Goal: Transaction & Acquisition: Purchase product/service

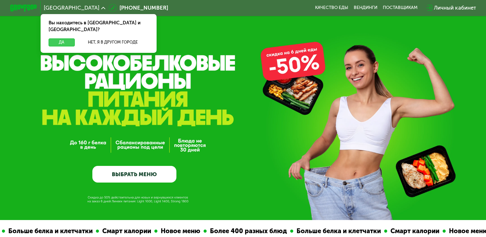
click at [60, 38] on button "Да" at bounding box center [62, 42] width 26 height 8
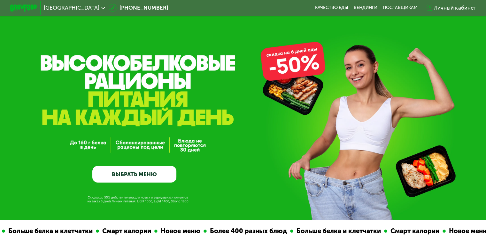
click at [463, 6] on div "Личный кабинет" at bounding box center [455, 8] width 42 height 8
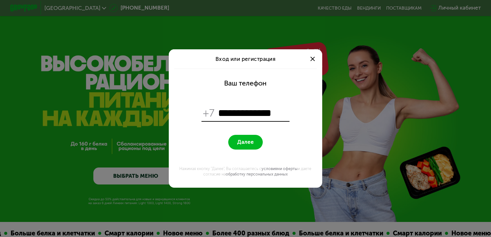
click at [224, 110] on input "**********" at bounding box center [253, 112] width 70 height 13
click at [279, 110] on input "**********" at bounding box center [253, 112] width 70 height 13
type input "**********"
click at [233, 139] on button "Далее" at bounding box center [245, 142] width 34 height 15
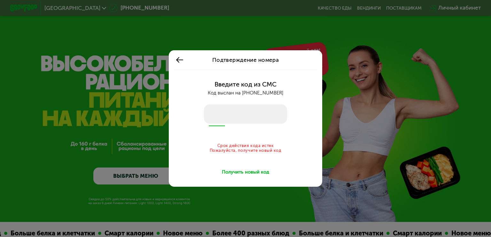
click at [257, 173] on div "Получить новый код" at bounding box center [245, 172] width 47 height 7
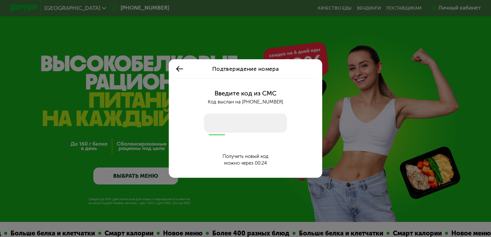
click at [463, 10] on div "Подтверждение номера Введите код из СМС Код выслан на +7 930 178 35 00 Получить…" at bounding box center [245, 118] width 491 height 237
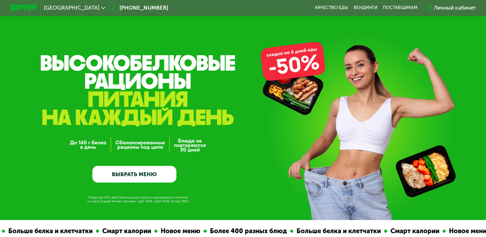
click at [454, 10] on div "Личный кабинет" at bounding box center [455, 8] width 42 height 8
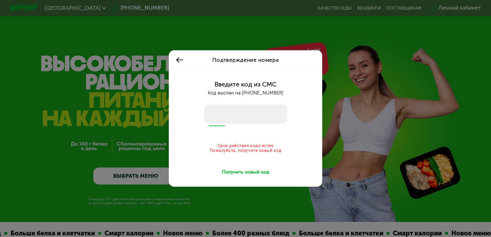
click at [258, 171] on div "Получить новый код" at bounding box center [245, 172] width 47 height 7
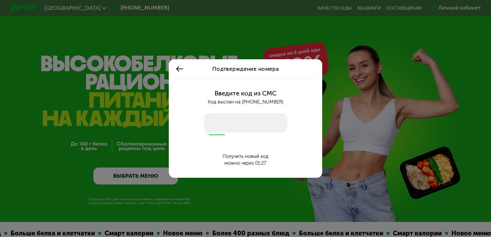
click at [215, 126] on input "number" at bounding box center [245, 122] width 83 height 19
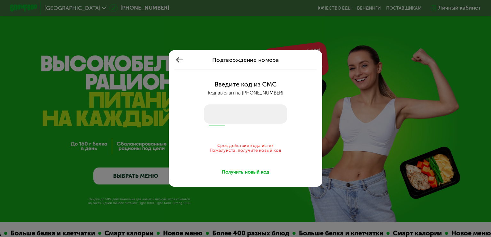
click at [247, 171] on div "Получить новый код" at bounding box center [245, 172] width 47 height 7
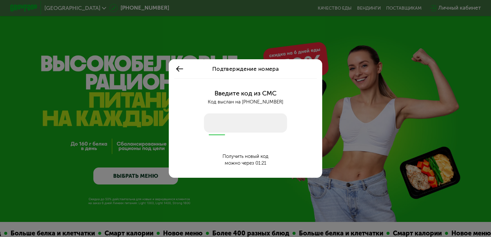
click at [220, 128] on input "number" at bounding box center [245, 122] width 83 height 19
click at [220, 125] on input "number" at bounding box center [245, 122] width 83 height 19
click at [226, 112] on div "Введите код из СМС Код выслан на +7 930 178 35 00 Получить новый код можно чере…" at bounding box center [245, 127] width 145 height 99
click at [244, 116] on input "number" at bounding box center [245, 122] width 83 height 19
click at [216, 129] on input "number" at bounding box center [245, 122] width 83 height 19
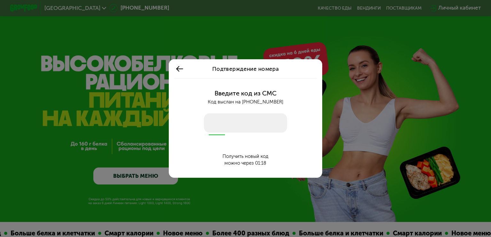
click at [215, 130] on input "number" at bounding box center [245, 122] width 83 height 19
click at [226, 117] on input "number" at bounding box center [245, 122] width 83 height 19
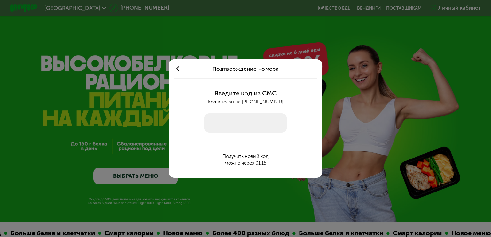
click at [215, 130] on input "number" at bounding box center [245, 122] width 83 height 19
type input "****"
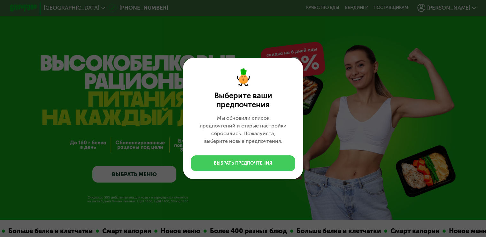
click at [223, 164] on div "Выбрать предпочтения" at bounding box center [243, 163] width 59 height 6
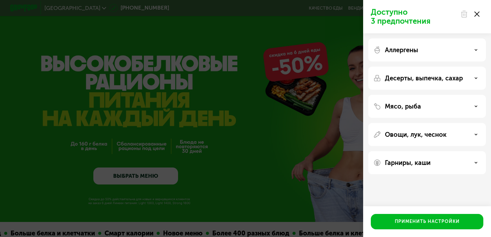
click at [397, 107] on p "Мясо, рыба" at bounding box center [403, 106] width 36 height 8
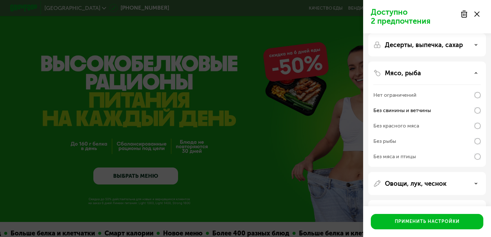
scroll to position [56, 0]
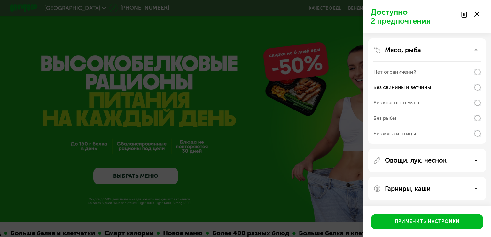
click at [432, 161] on p "Овощи, лук, чеснок" at bounding box center [416, 160] width 62 height 8
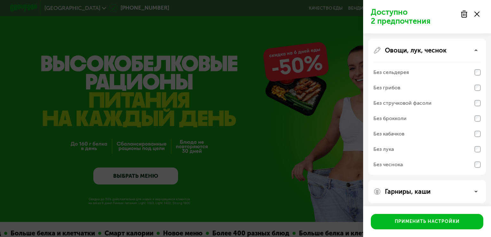
scroll to position [169, 0]
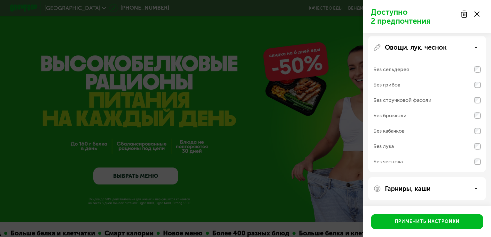
click at [433, 188] on div "Гарниры, каши" at bounding box center [427, 189] width 107 height 8
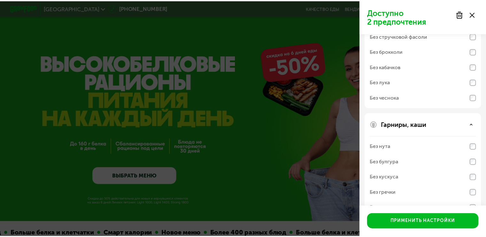
scroll to position [251, 0]
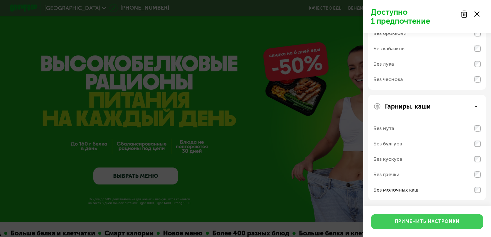
click at [434, 220] on div "Применить настройки" at bounding box center [427, 221] width 65 height 6
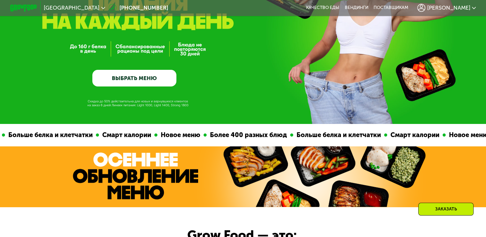
click at [145, 79] on link "ВЫБРАТЬ МЕНЮ" at bounding box center [134, 78] width 84 height 17
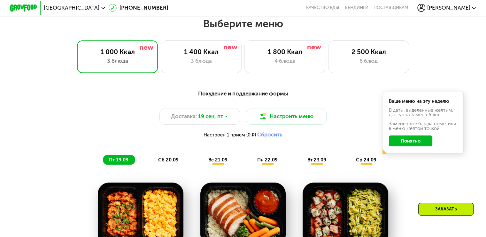
scroll to position [430, 0]
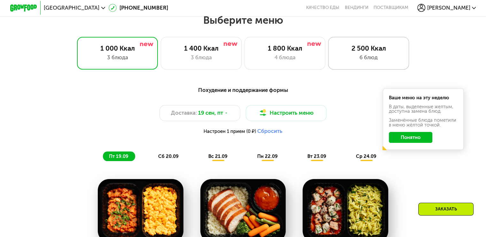
click at [360, 56] on div "6 блюд" at bounding box center [368, 57] width 67 height 8
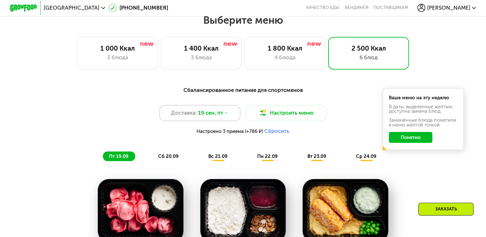
click at [228, 115] on icon at bounding box center [226, 113] width 4 height 4
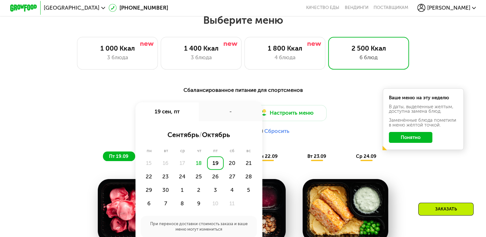
click at [213, 165] on div "19" at bounding box center [215, 162] width 17 height 13
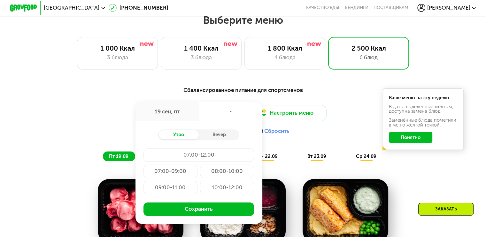
click at [169, 173] on div "07:00-09:00" at bounding box center [171, 170] width 54 height 13
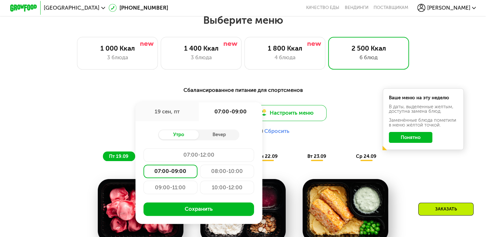
click at [283, 114] on button "Настроить меню" at bounding box center [286, 113] width 81 height 16
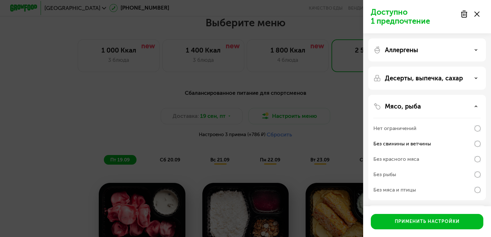
click at [84, 117] on div "Доступно 1 предпочтение Аллергены Десерты, выпечка, сахар Мясо, рыба Нет ограни…" at bounding box center [245, 118] width 491 height 237
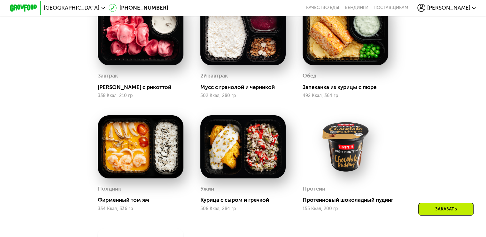
scroll to position [622, 0]
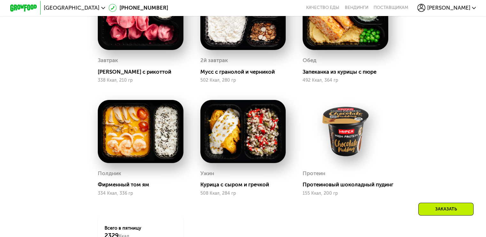
click at [133, 135] on img at bounding box center [141, 131] width 86 height 63
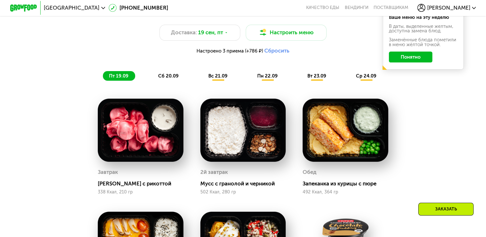
scroll to position [494, 0]
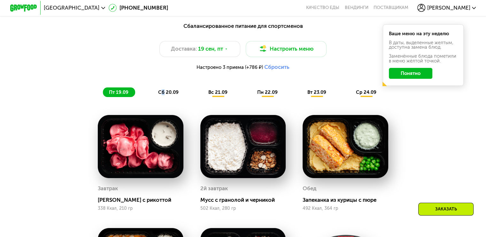
click at [162, 93] on span "сб 20.09" at bounding box center [168, 92] width 20 height 6
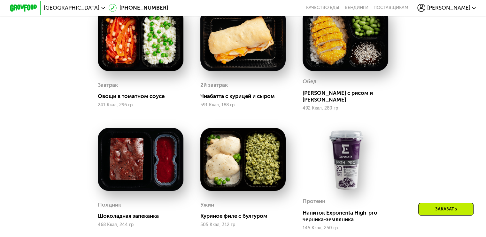
scroll to position [640, 0]
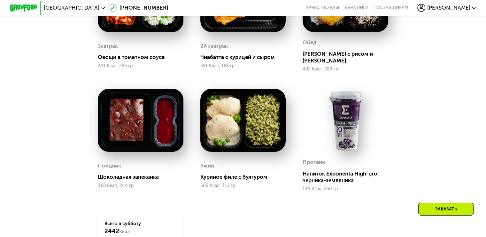
click at [453, 208] on div "Заказать" at bounding box center [446, 208] width 55 height 13
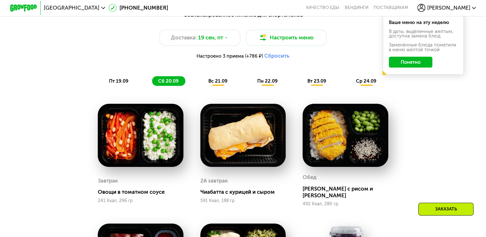
scroll to position [504, 0]
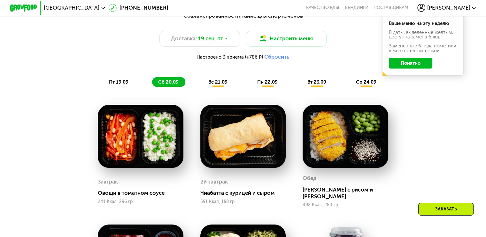
click at [218, 84] on span "вс 21.09" at bounding box center [217, 82] width 19 height 6
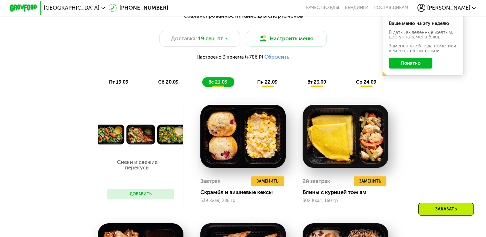
click at [148, 199] on button "Добавить" at bounding box center [140, 194] width 67 height 10
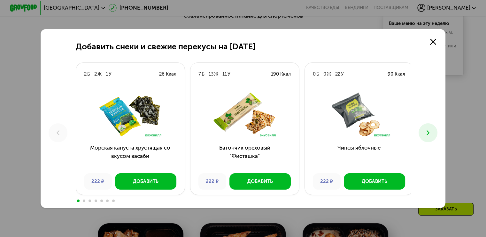
click at [431, 130] on icon at bounding box center [428, 133] width 8 height 8
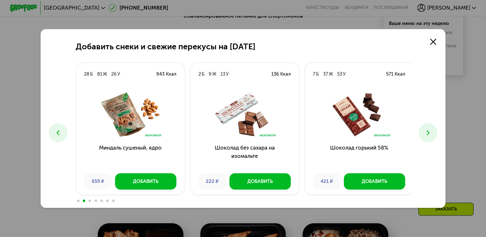
click at [430, 130] on icon at bounding box center [428, 133] width 8 height 8
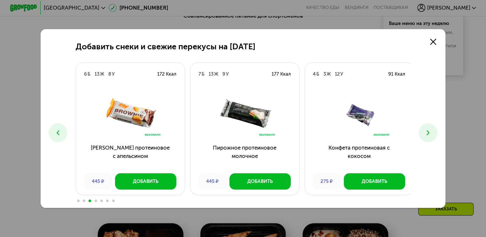
click at [428, 131] on icon at bounding box center [428, 133] width 8 height 8
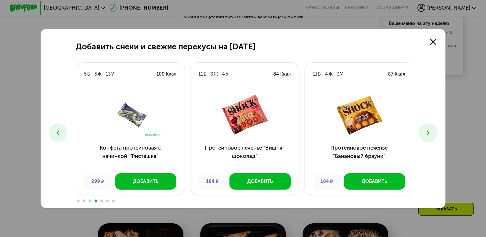
click at [427, 131] on icon at bounding box center [428, 133] width 8 height 8
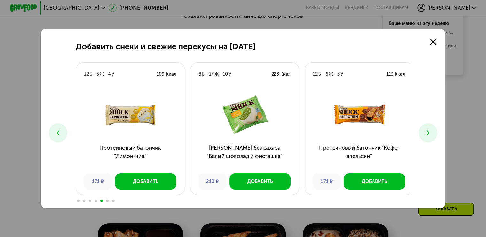
click at [427, 131] on icon at bounding box center [428, 133] width 8 height 8
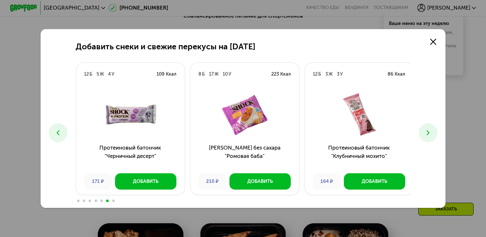
click at [426, 132] on icon at bounding box center [428, 133] width 8 height 8
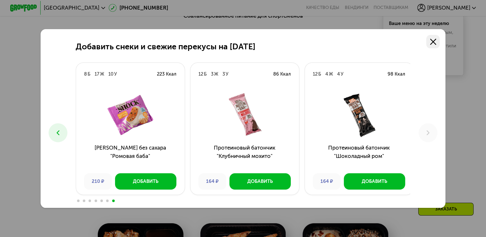
click at [437, 42] on icon at bounding box center [433, 42] width 6 height 6
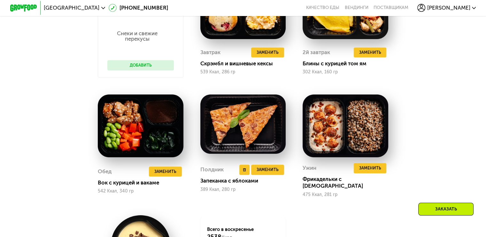
scroll to position [632, 0]
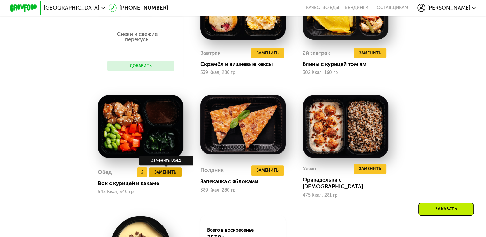
click at [176, 175] on button "Заменить" at bounding box center [165, 172] width 33 height 10
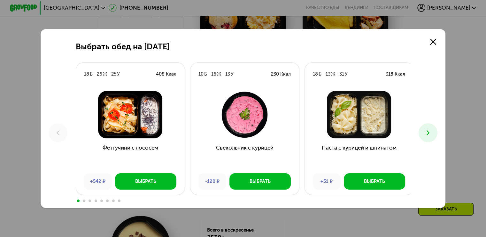
click at [431, 130] on icon at bounding box center [428, 133] width 8 height 8
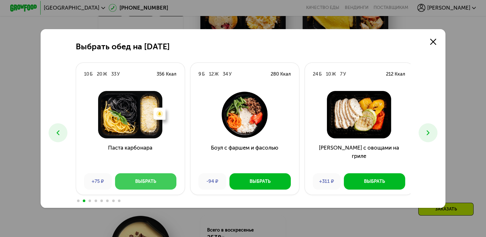
click at [136, 180] on div "Выбрать" at bounding box center [145, 181] width 21 height 7
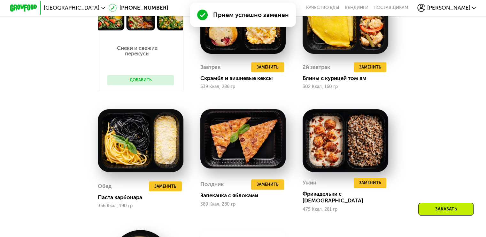
scroll to position [536, 0]
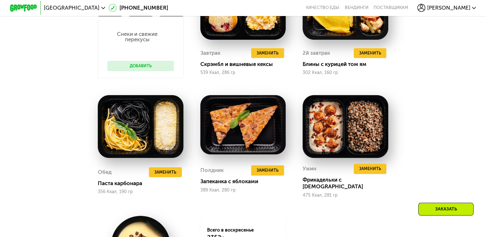
click at [452, 212] on div "Заказать" at bounding box center [446, 208] width 55 height 13
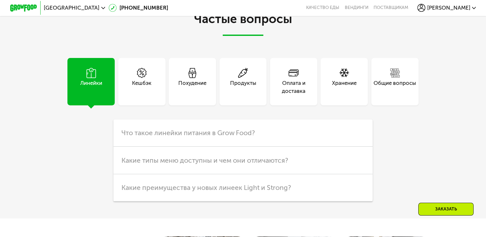
scroll to position [1946, 0]
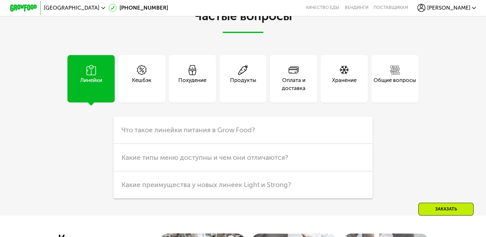
click at [299, 86] on div "Оплата и доставка" at bounding box center [293, 84] width 47 height 16
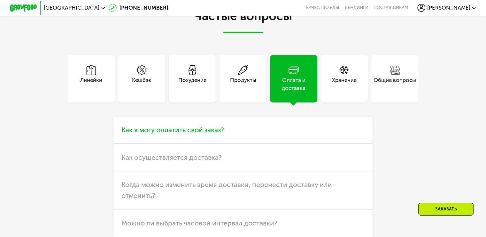
click at [193, 134] on span "Как я могу оплатить свой заказ?" at bounding box center [173, 130] width 103 height 8
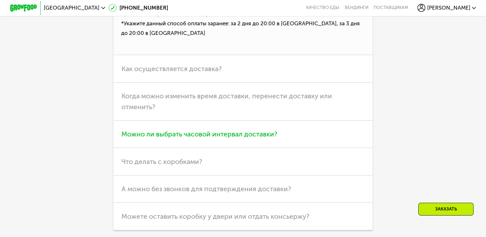
scroll to position [2105, 0]
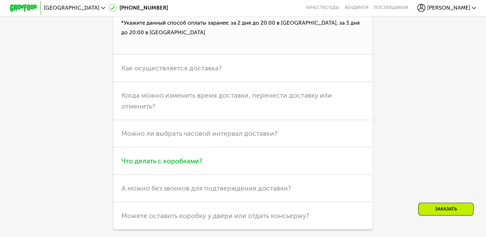
click at [185, 165] on span "Что делать с коробками?" at bounding box center [162, 161] width 81 height 8
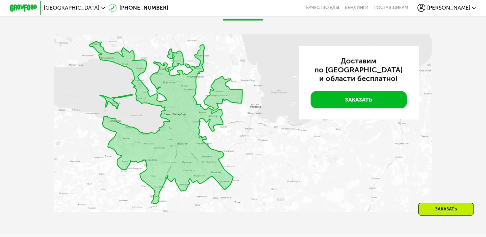
scroll to position [1690, 0]
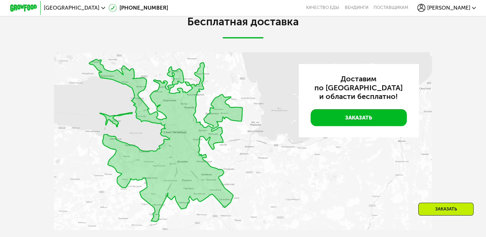
click at [454, 5] on span "[PERSON_NAME]" at bounding box center [448, 7] width 43 height 5
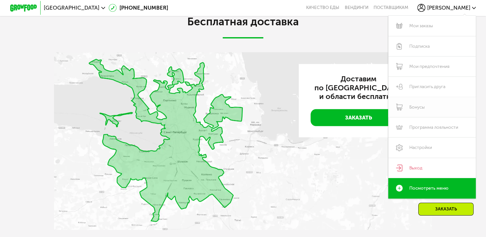
click at [415, 107] on link "Бонусы" at bounding box center [433, 107] width 88 height 20
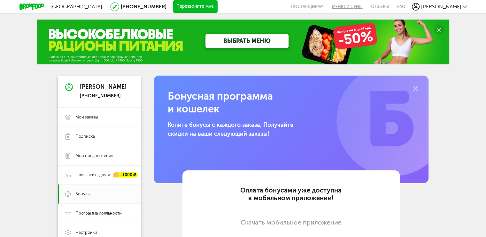
click at [365, 5] on link "Меню и цены" at bounding box center [347, 6] width 39 height 13
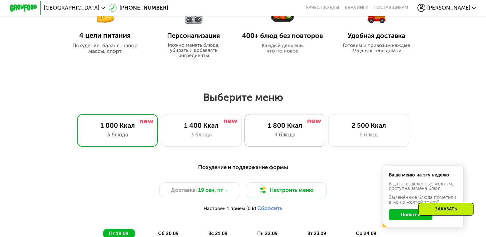
scroll to position [352, 0]
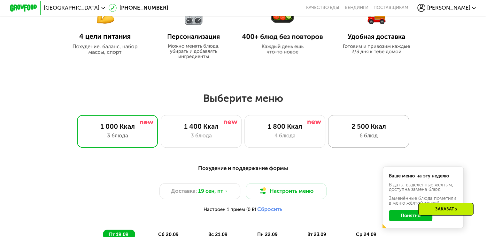
click at [360, 135] on div "6 блюд" at bounding box center [368, 135] width 67 height 8
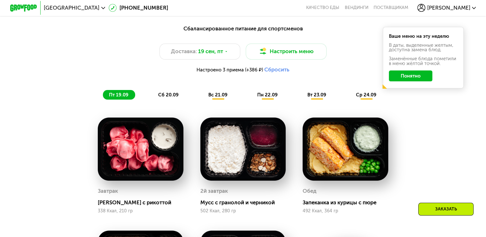
scroll to position [544, 0]
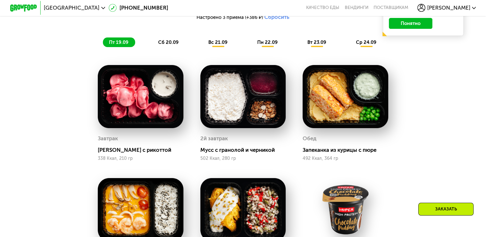
click at [127, 45] on span "пт 19.09" at bounding box center [119, 42] width 20 height 6
click at [167, 43] on span "сб 20.09" at bounding box center [168, 42] width 20 height 6
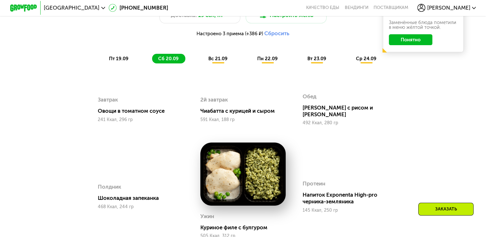
scroll to position [480, 0]
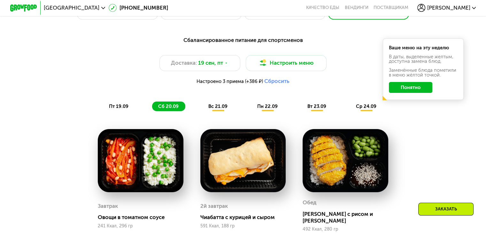
click at [409, 92] on button "Понятно" at bounding box center [410, 87] width 43 height 11
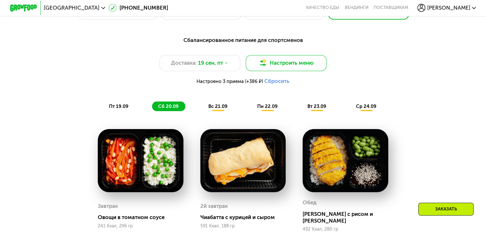
click at [281, 66] on button "Настроить меню" at bounding box center [286, 63] width 81 height 16
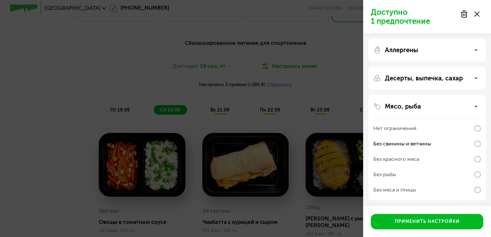
click at [346, 44] on div "Доступно 1 предпочтение Аллергены Десерты, выпечка, сахар Мясо, рыба Нет ограни…" at bounding box center [245, 118] width 491 height 237
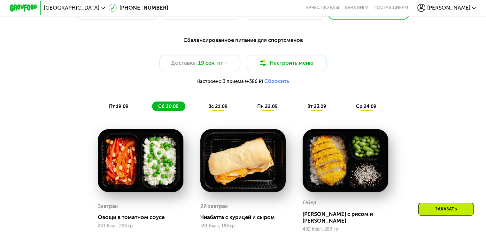
click at [448, 206] on div "Заказать" at bounding box center [446, 208] width 55 height 13
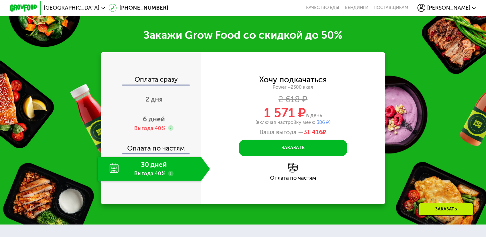
scroll to position [952, 0]
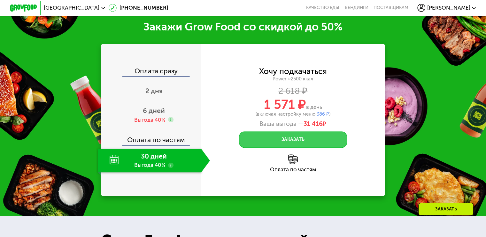
click at [302, 141] on button "Заказать" at bounding box center [293, 139] width 108 height 16
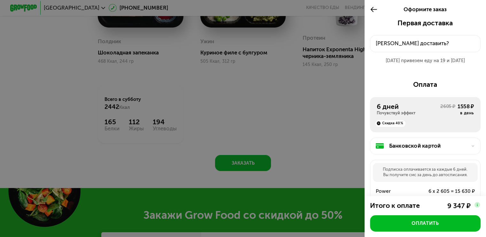
scroll to position [760, 0]
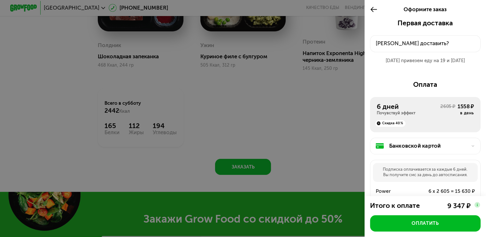
click at [396, 60] on div "19 сен привезем еду на 19 и 20 сен" at bounding box center [425, 60] width 111 height 7
click at [415, 44] on div "Куда доставить?" at bounding box center [425, 43] width 99 height 8
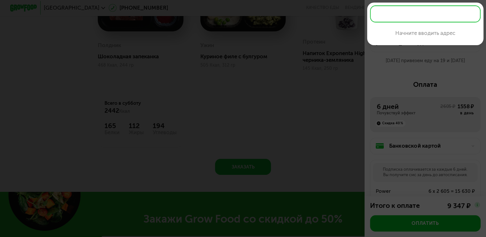
click at [397, 18] on input "text" at bounding box center [425, 13] width 111 height 17
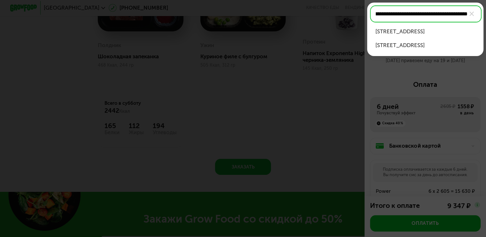
scroll to position [0, 0]
click at [408, 33] on div "ул Тельмана, д 50 к 3, кв 154" at bounding box center [426, 32] width 100 height 8
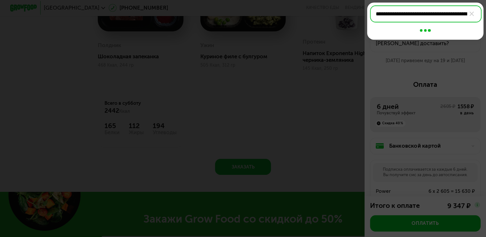
type input "**********"
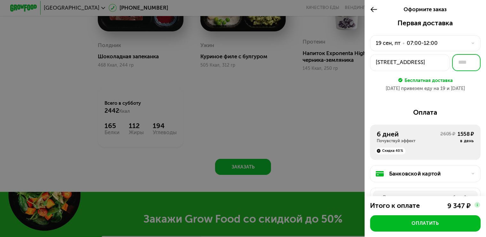
click at [456, 64] on input "text" at bounding box center [466, 62] width 28 height 17
type input "***"
click at [458, 136] on div "1558 ₽" at bounding box center [466, 134] width 16 height 8
click at [458, 135] on div "1558 ₽" at bounding box center [466, 134] width 16 height 8
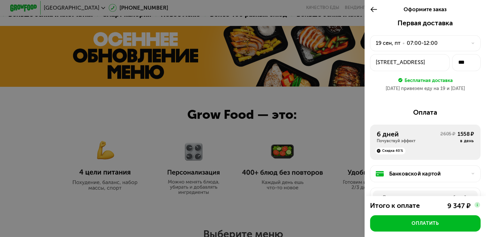
click at [372, 10] on icon at bounding box center [374, 9] width 8 height 8
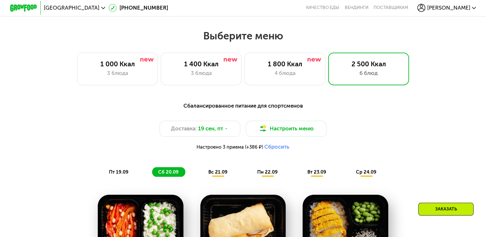
scroll to position [382, 0]
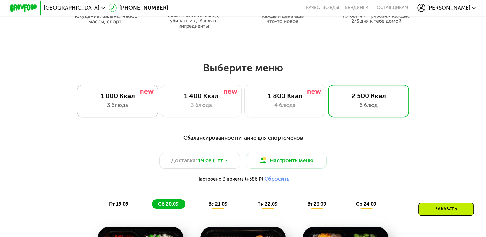
drag, startPoint x: 112, startPoint y: 95, endPoint x: 118, endPoint y: 93, distance: 6.1
click at [113, 95] on div "1 000 Ккал" at bounding box center [117, 96] width 67 height 8
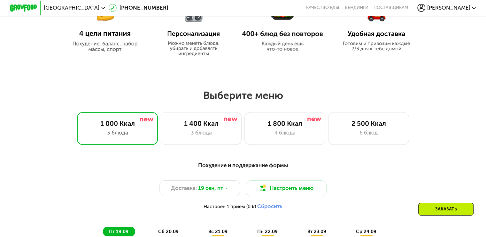
scroll to position [350, 0]
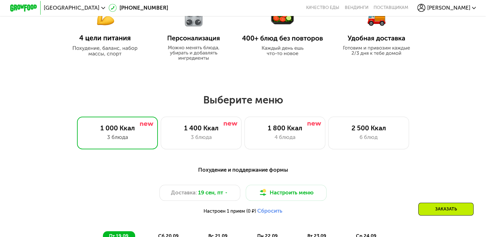
click at [453, 9] on span "[PERSON_NAME]" at bounding box center [448, 7] width 43 height 5
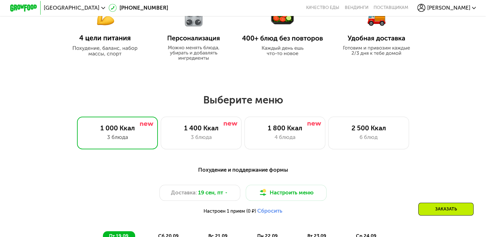
click at [458, 7] on span "[PERSON_NAME]" at bounding box center [448, 7] width 43 height 5
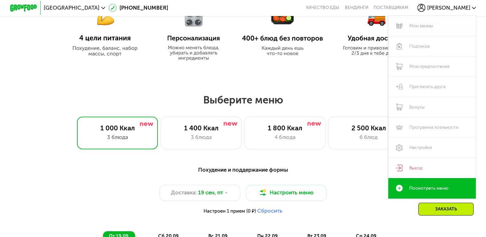
click at [423, 27] on link "Мои заказы" at bounding box center [433, 26] width 88 height 20
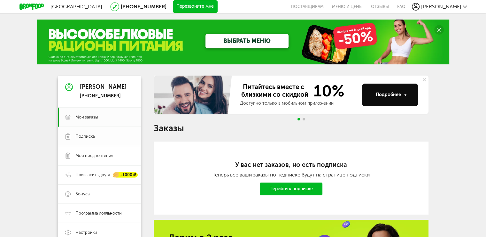
click at [85, 134] on span "Подписка" at bounding box center [85, 136] width 20 height 6
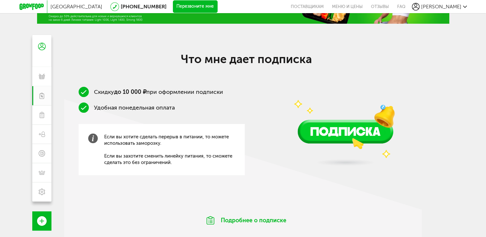
scroll to position [96, 0]
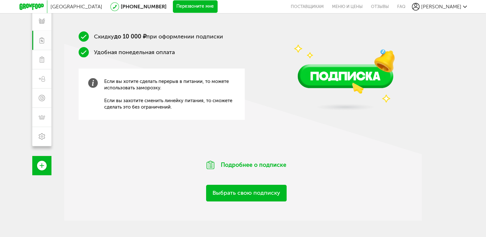
click at [82, 51] on li "Удобная понедельная оплата" at bounding box center [162, 52] width 166 height 10
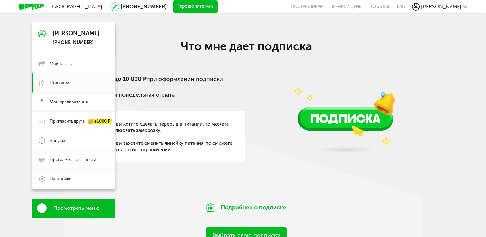
scroll to position [64, 0]
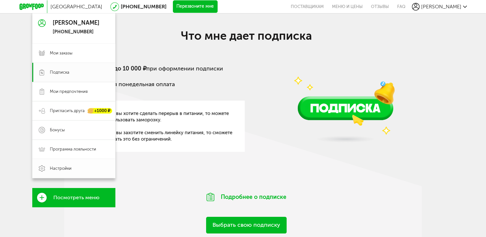
click at [63, 168] on span "Настройки" at bounding box center [61, 168] width 22 height 6
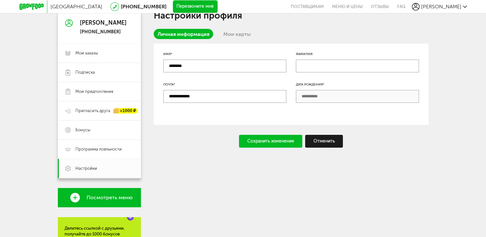
click at [306, 65] on input "text" at bounding box center [357, 65] width 123 height 13
type input "**********"
click at [278, 143] on div "Сохранить изменения" at bounding box center [270, 141] width 63 height 13
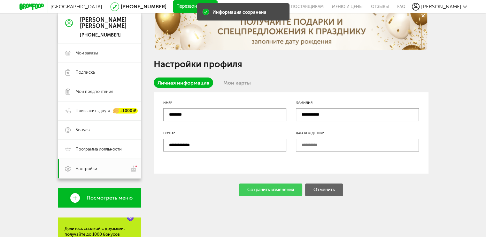
click at [305, 145] on input "text" at bounding box center [357, 144] width 123 height 13
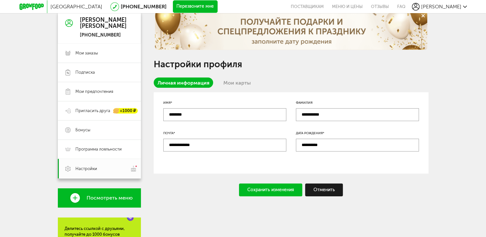
type input "**********"
click at [267, 191] on div "Сохранить изменения" at bounding box center [270, 189] width 63 height 13
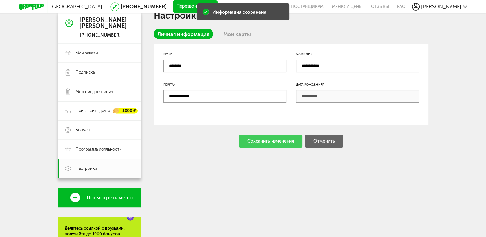
click at [235, 32] on link "Мои карты" at bounding box center [237, 34] width 35 height 10
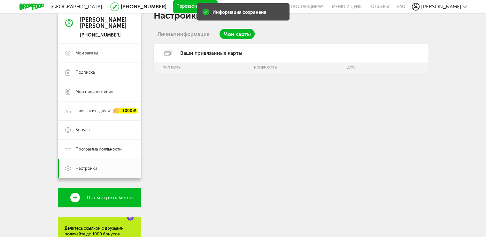
click at [216, 67] on th "Тип карты" at bounding box center [203, 67] width 98 height 10
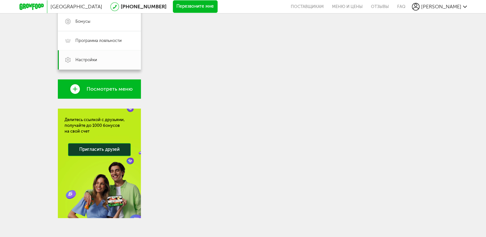
scroll to position [179, 0]
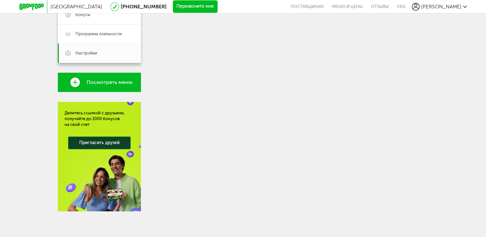
click at [116, 82] on span "Посмотреть меню" at bounding box center [110, 82] width 46 height 6
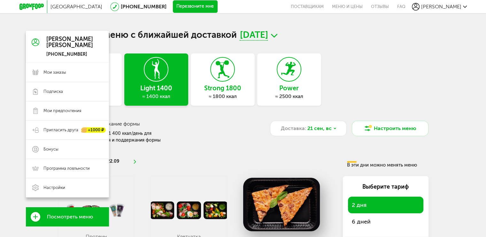
click at [37, 217] on icon at bounding box center [36, 217] width 10 height 10
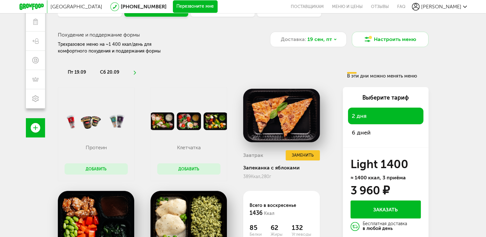
scroll to position [96, 0]
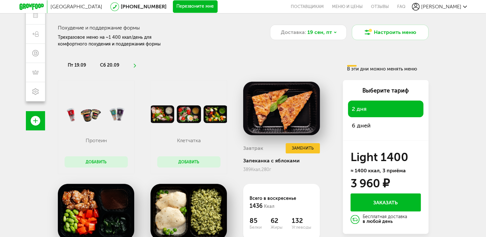
click at [368, 106] on span "2 дня" at bounding box center [386, 108] width 68 height 9
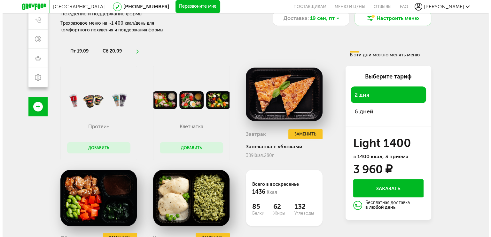
scroll to position [91, 0]
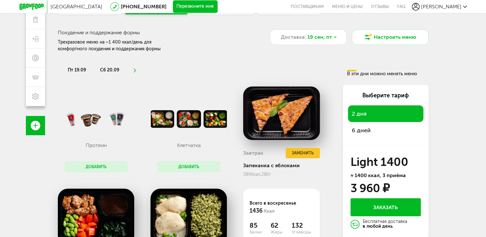
click at [187, 165] on button "Добавить" at bounding box center [188, 166] width 63 height 11
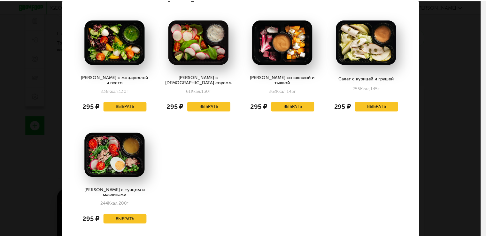
scroll to position [22, 0]
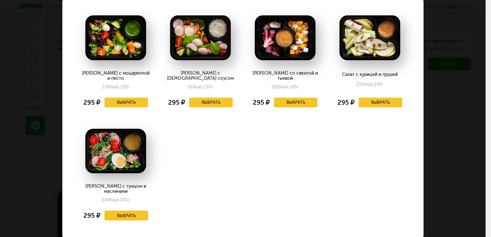
click at [120, 210] on button "Выбрать" at bounding box center [126, 215] width 43 height 10
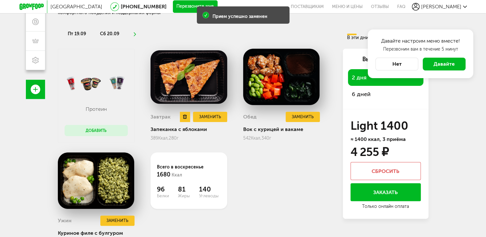
scroll to position [155, 0]
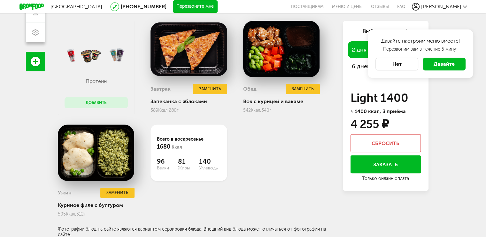
click at [390, 137] on button "Сбросить" at bounding box center [386, 143] width 70 height 18
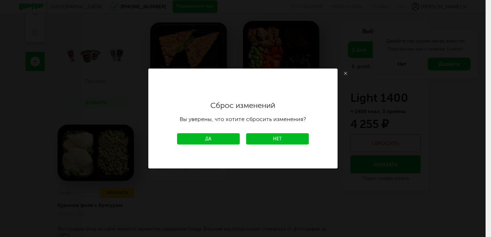
click at [226, 137] on link "Да" at bounding box center [208, 138] width 63 height 11
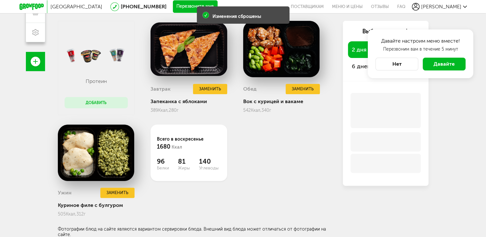
scroll to position [118, 0]
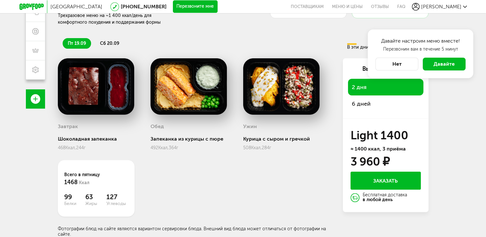
click at [388, 66] on button "Нет" at bounding box center [397, 64] width 43 height 13
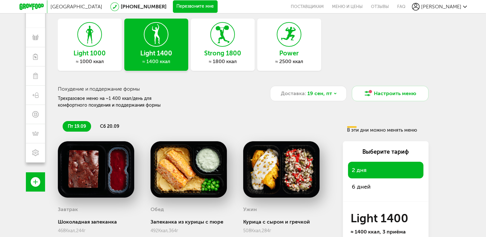
scroll to position [22, 0]
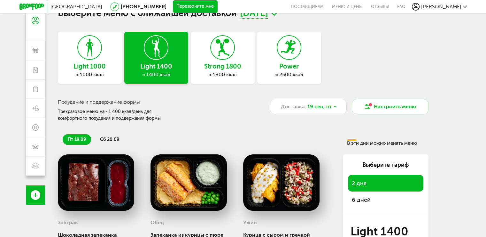
click at [220, 67] on h3 "Strong 1800" at bounding box center [223, 66] width 64 height 7
click at [225, 48] on icon at bounding box center [222, 47] width 23 height 24
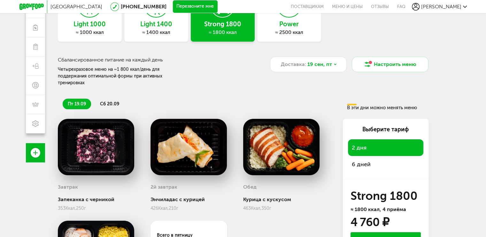
scroll to position [58, 0]
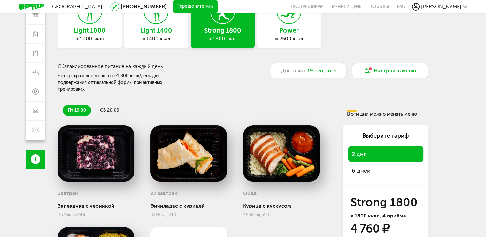
click at [120, 105] on li "сб 20.09" at bounding box center [109, 110] width 29 height 11
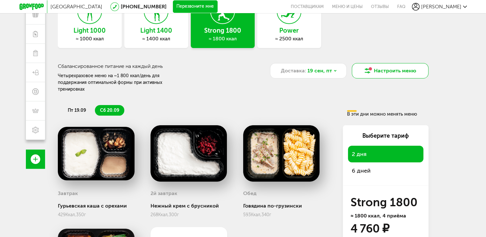
click at [391, 72] on button "Настроить меню" at bounding box center [390, 70] width 77 height 15
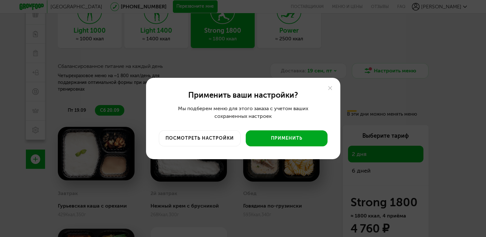
click at [274, 139] on button "Применить" at bounding box center [287, 138] width 82 height 16
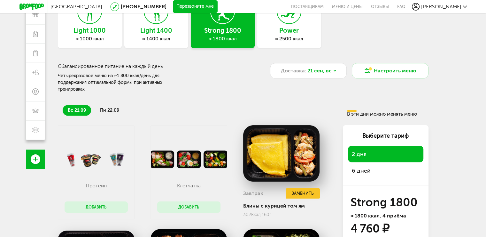
click at [112, 107] on span "пн 22.09" at bounding box center [109, 109] width 19 height 5
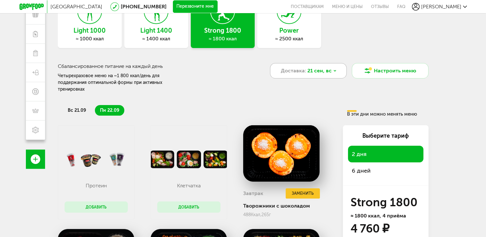
click at [328, 70] on span "21 сен, вс" at bounding box center [320, 71] width 24 height 8
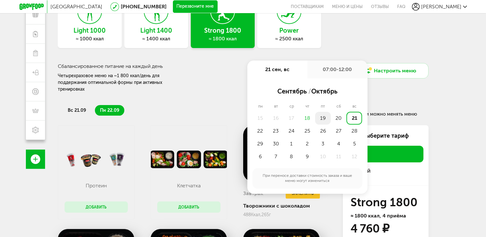
click at [324, 116] on div "19" at bounding box center [323, 118] width 16 height 13
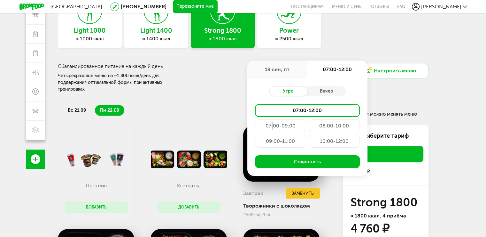
click at [272, 124] on div "07:00-09:00" at bounding box center [280, 125] width 51 height 13
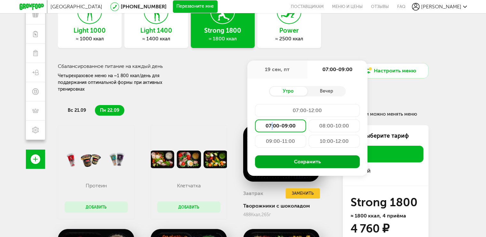
click at [300, 161] on button "Сохранить" at bounding box center [307, 161] width 105 height 13
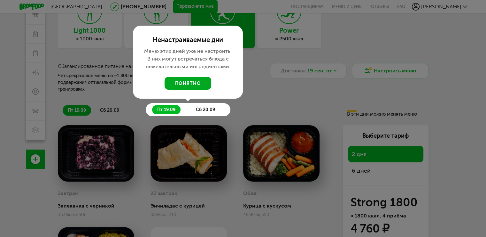
click at [181, 77] on button "понятно" at bounding box center [188, 83] width 47 height 13
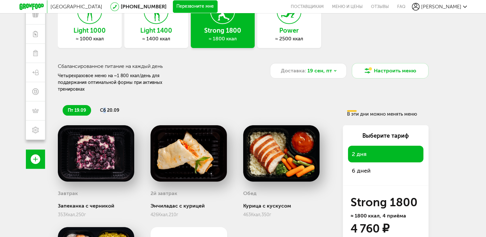
click at [105, 107] on span "сб 20.09" at bounding box center [109, 109] width 19 height 5
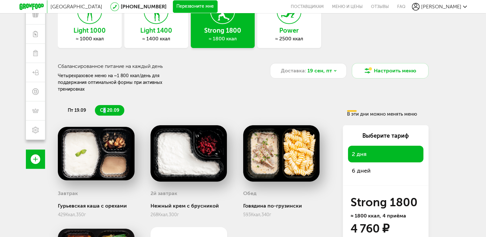
click at [297, 32] on h3 "Power" at bounding box center [289, 30] width 64 height 7
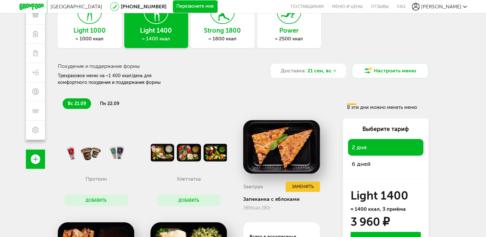
click at [287, 19] on icon at bounding box center [289, 12] width 23 height 24
click at [289, 36] on div "≈ 2500 ккал" at bounding box center [289, 38] width 64 height 6
click at [282, 34] on div "Power ≈ 2500 ккал" at bounding box center [289, 22] width 64 height 52
click at [305, 72] on span "Доставка:" at bounding box center [293, 71] width 25 height 8
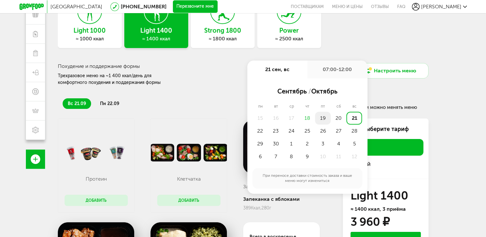
click at [323, 117] on div "19" at bounding box center [323, 118] width 16 height 13
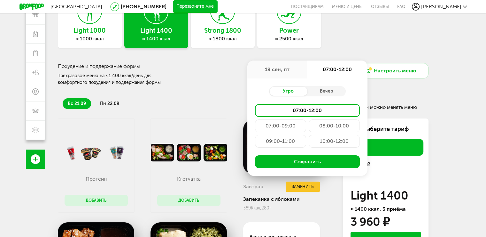
click at [272, 125] on div "07:00-09:00" at bounding box center [280, 125] width 51 height 13
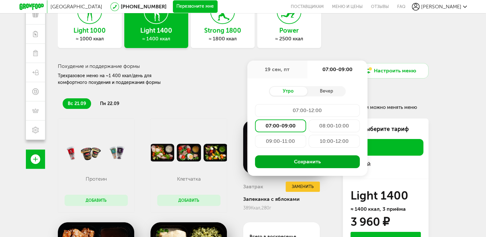
click at [302, 161] on button "Сохранить" at bounding box center [307, 161] width 105 height 13
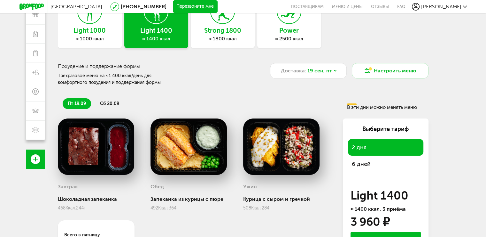
click at [289, 22] on icon at bounding box center [289, 12] width 23 height 24
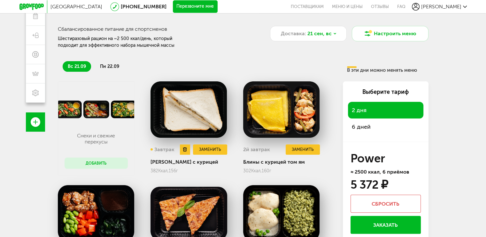
scroll to position [90, 0]
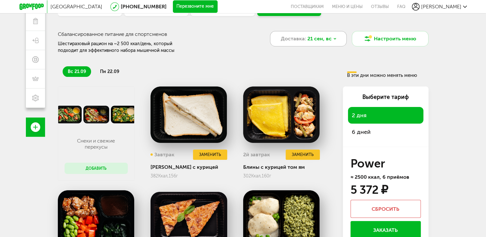
click at [330, 39] on span "21 сен, вс" at bounding box center [320, 39] width 24 height 8
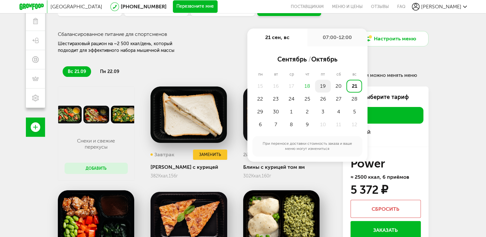
click at [325, 83] on div "19" at bounding box center [323, 86] width 16 height 13
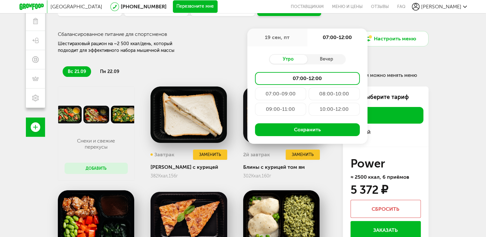
click at [279, 94] on div "07:00-09:00" at bounding box center [280, 93] width 51 height 13
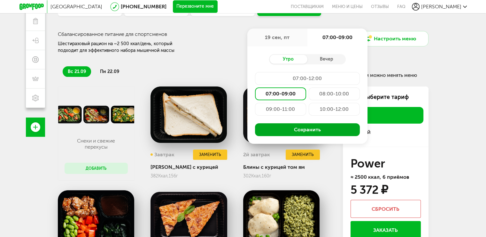
click at [278, 130] on button "Сохранить" at bounding box center [307, 129] width 105 height 13
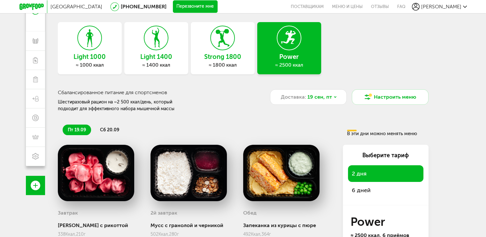
scroll to position [26, 0]
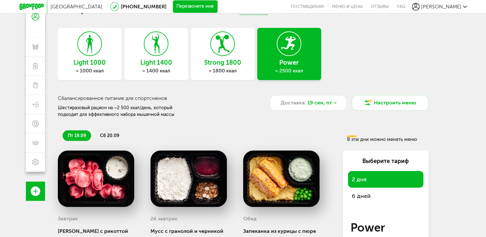
click at [112, 134] on span "сб 20.09" at bounding box center [109, 135] width 19 height 5
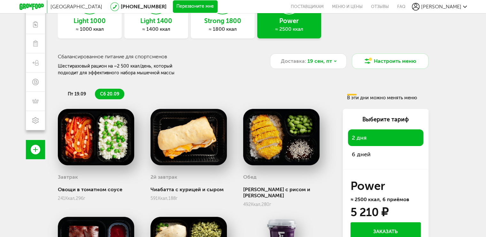
scroll to position [58, 0]
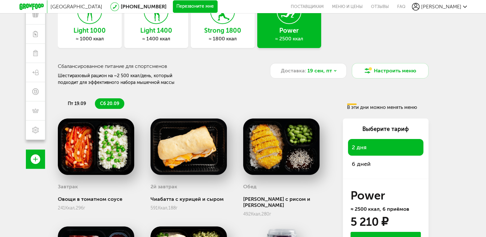
click at [68, 102] on span "пт 19.09" at bounding box center [77, 103] width 18 height 5
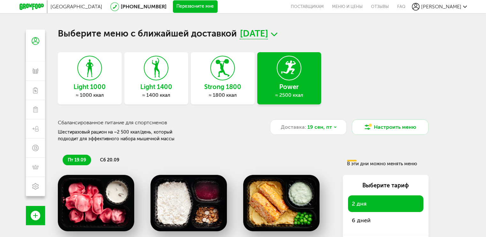
scroll to position [0, 0]
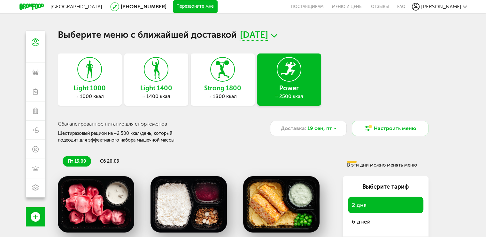
click at [218, 90] on h3 "Strong 1800" at bounding box center [223, 87] width 64 height 7
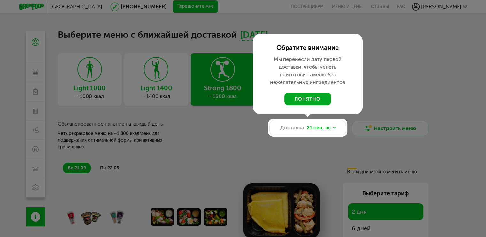
click at [313, 95] on button "понятно" at bounding box center [308, 98] width 47 height 13
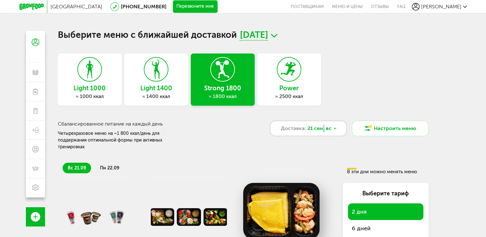
click at [321, 133] on div "Доставка: [DATE]" at bounding box center [308, 128] width 77 height 15
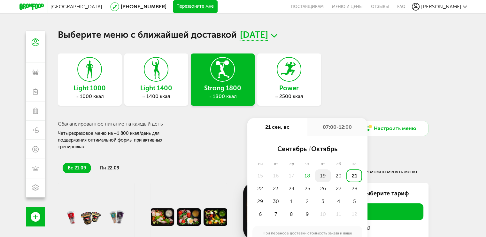
click at [325, 177] on div "19" at bounding box center [323, 175] width 16 height 13
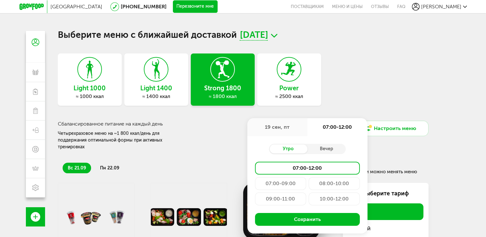
click at [285, 181] on div "07:00-09:00" at bounding box center [280, 183] width 51 height 13
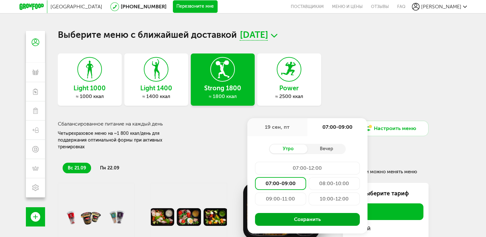
click at [297, 218] on button "Сохранить" at bounding box center [307, 219] width 105 height 13
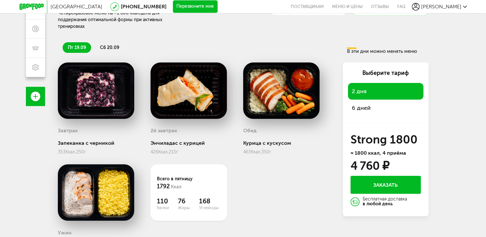
scroll to position [128, 0]
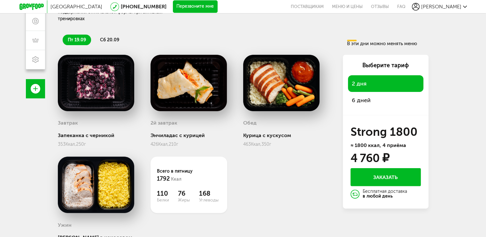
click at [116, 37] on span "сб 20.09" at bounding box center [109, 39] width 19 height 5
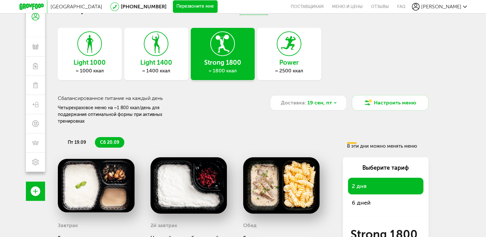
scroll to position [153, 0]
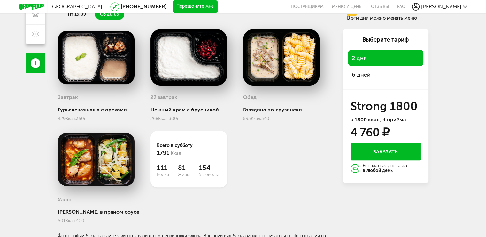
click at [392, 144] on button "Заказать" at bounding box center [386, 151] width 70 height 18
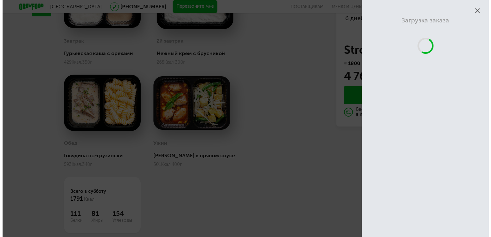
scroll to position [56, 0]
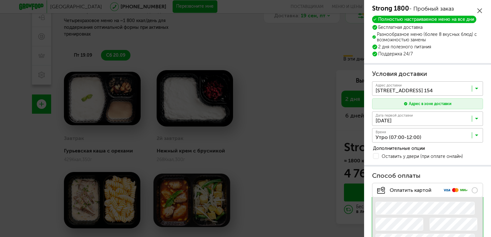
click at [431, 134] on input "Search for option" at bounding box center [429, 136] width 111 height 11
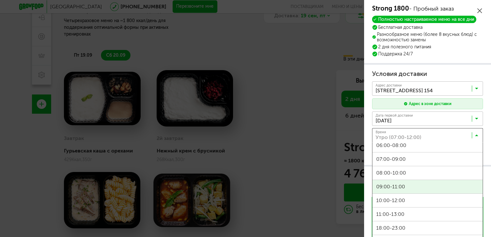
scroll to position [83, 0]
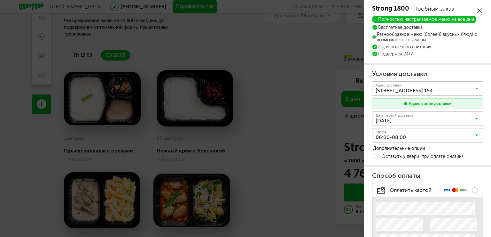
click at [393, 147] on span "06:00-08:00" at bounding box center [428, 148] width 110 height 13
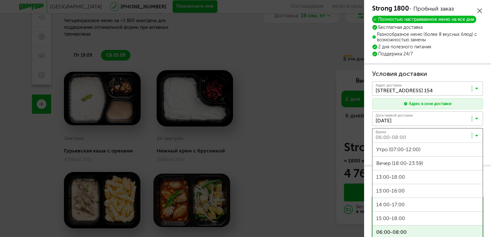
click at [456, 135] on input "Search for option" at bounding box center [429, 136] width 111 height 11
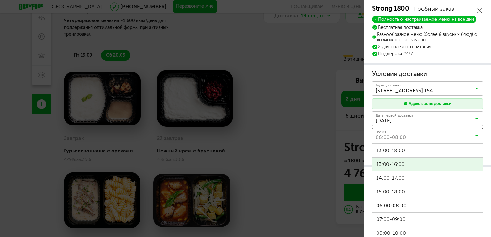
scroll to position [32, 0]
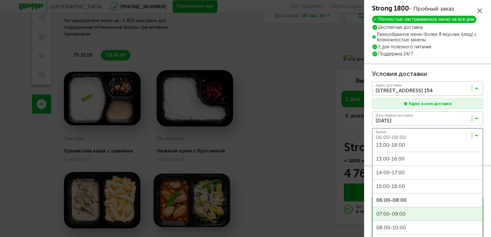
click at [403, 212] on span "07:00-09:00" at bounding box center [428, 213] width 110 height 13
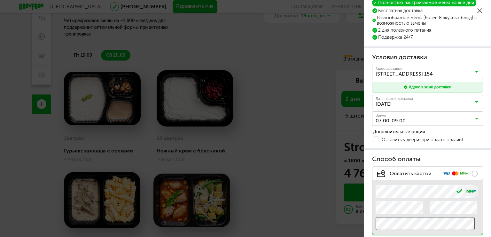
scroll to position [127, 0]
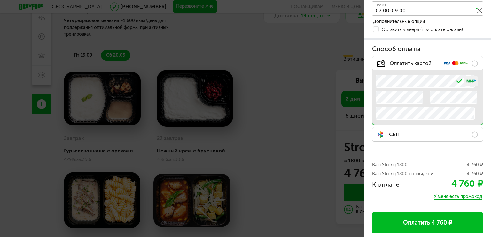
click at [452, 219] on button "Оплатить 4 760 ₽" at bounding box center [427, 222] width 111 height 21
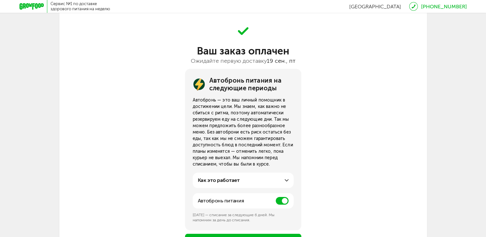
scroll to position [125, 0]
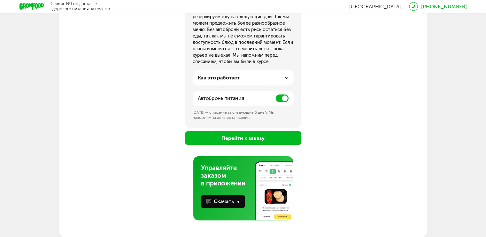
click at [285, 97] on span at bounding box center [282, 98] width 13 height 8
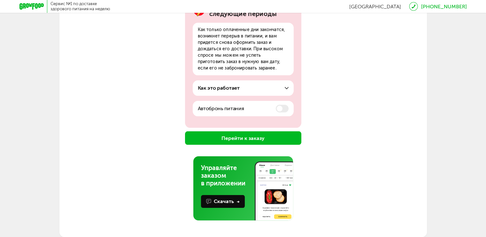
scroll to position [97, 0]
